Goal: Check status: Check status

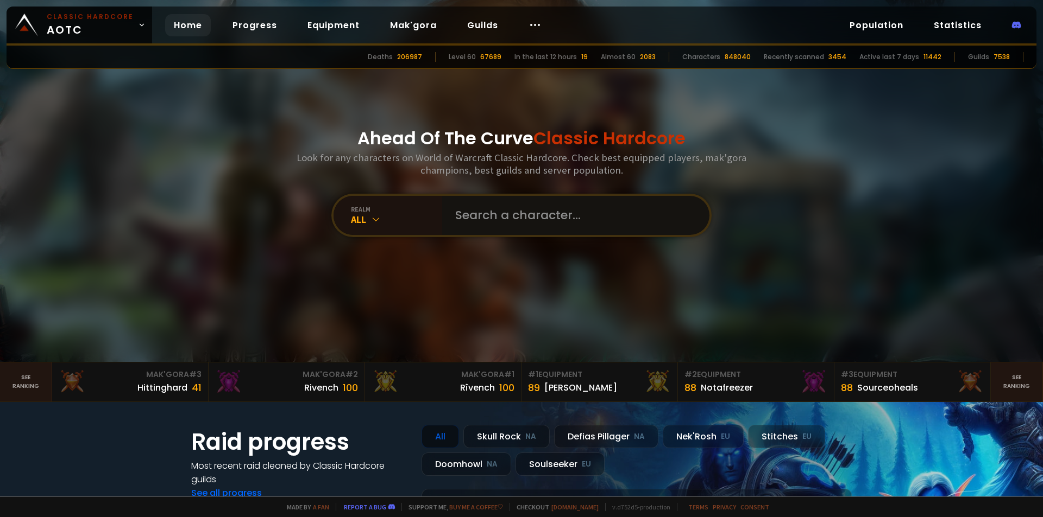
click at [474, 213] on input "text" at bounding box center [573, 215] width 248 height 39
type input "sammaell"
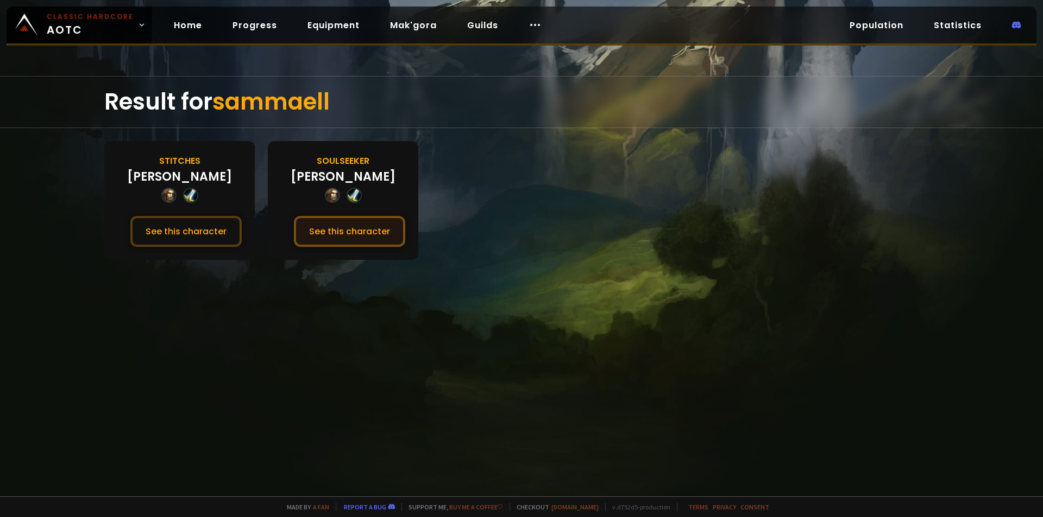
drag, startPoint x: 185, startPoint y: 230, endPoint x: 337, endPoint y: 236, distance: 152.7
click at [337, 236] on section "Stitches [PERSON_NAME] See this character Soulseeker [PERSON_NAME] See this cha…" at bounding box center [521, 200] width 834 height 119
click at [337, 236] on button "See this character" at bounding box center [349, 231] width 111 height 31
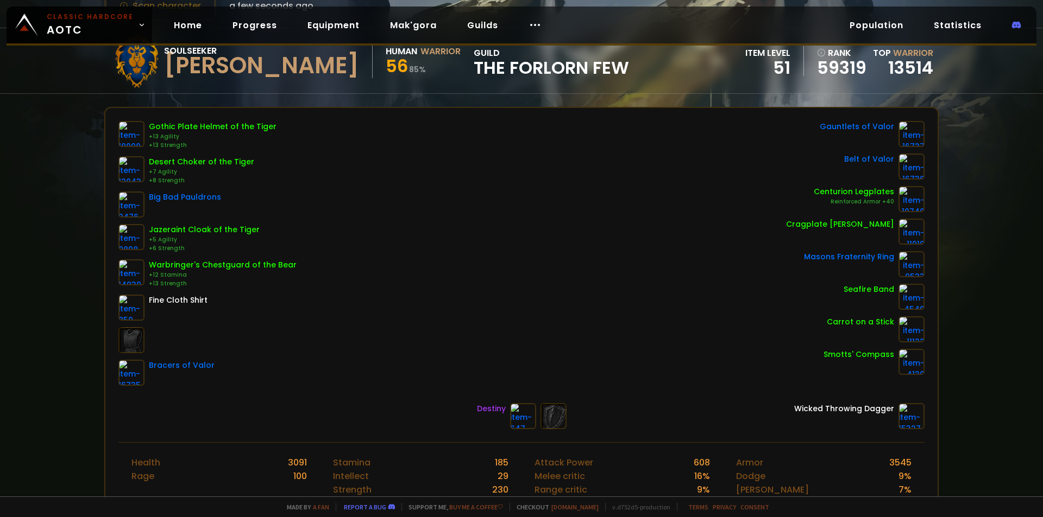
scroll to position [163, 0]
